Goal: Submit feedback/report problem

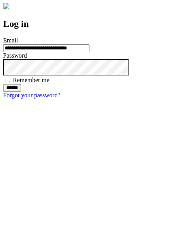
type input "**********"
click at [21, 92] on input "******" at bounding box center [12, 88] width 18 height 8
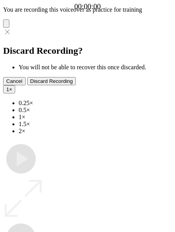
type input "**********"
